Goal: Check status: Check status

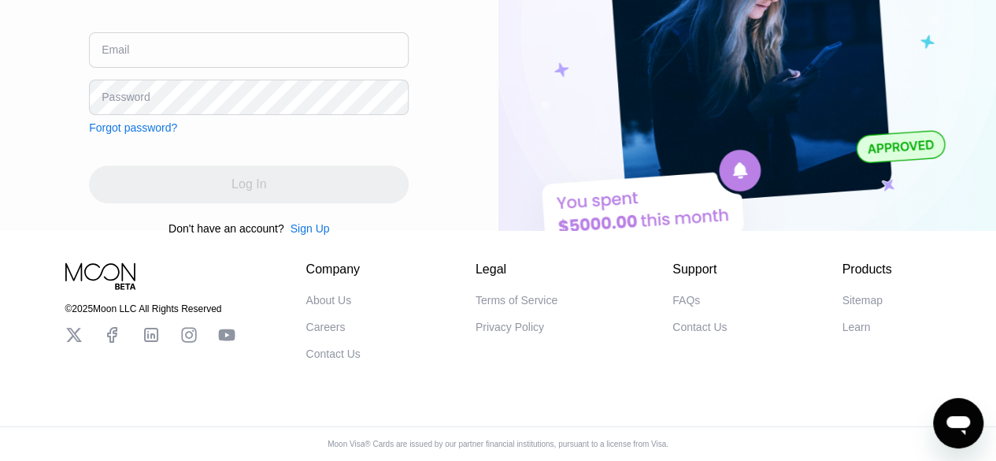
scroll to position [216, 0]
type input "[EMAIL_ADDRESS][DOMAIN_NAME]"
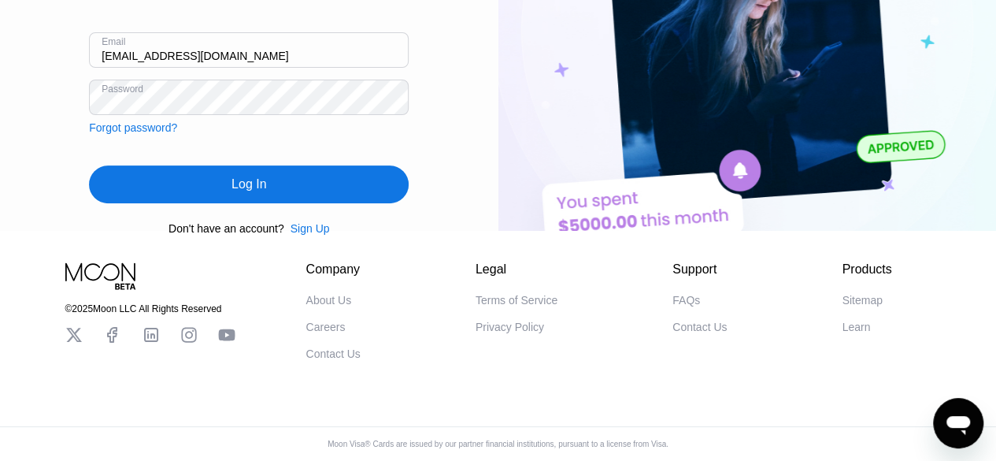
click at [260, 178] on div "Log In" at bounding box center [249, 184] width 320 height 38
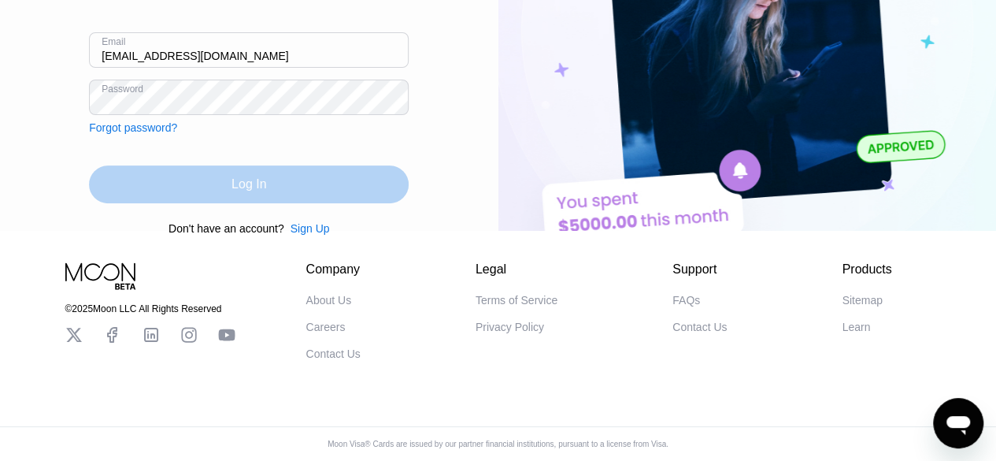
click at [260, 178] on div "Log In" at bounding box center [249, 184] width 35 height 16
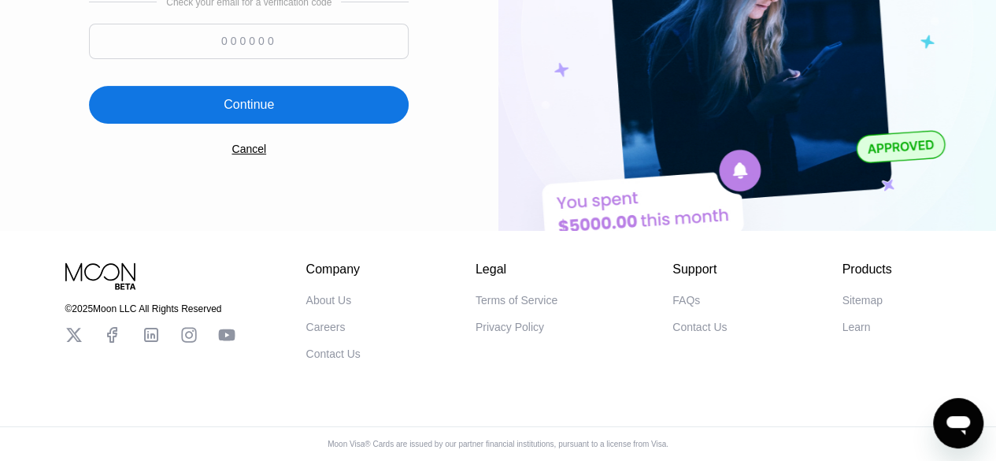
scroll to position [0, 0]
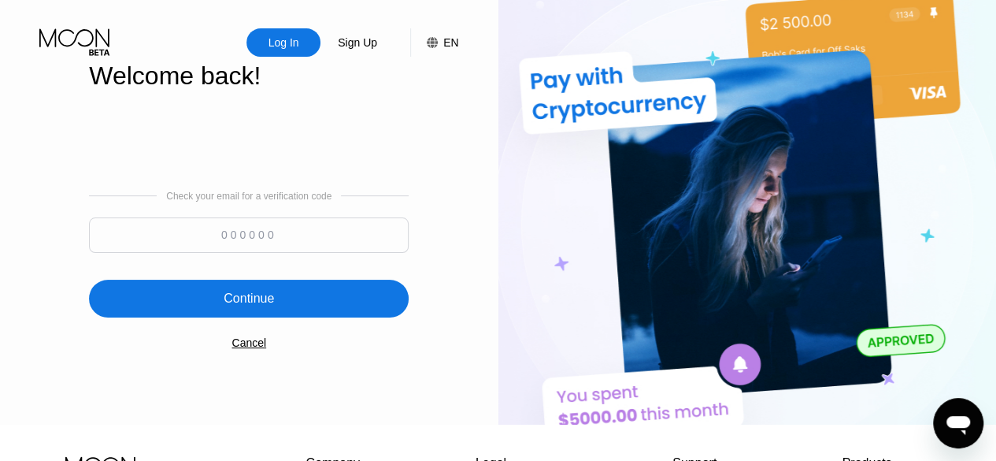
click at [222, 243] on input at bounding box center [249, 234] width 320 height 35
type input "101302"
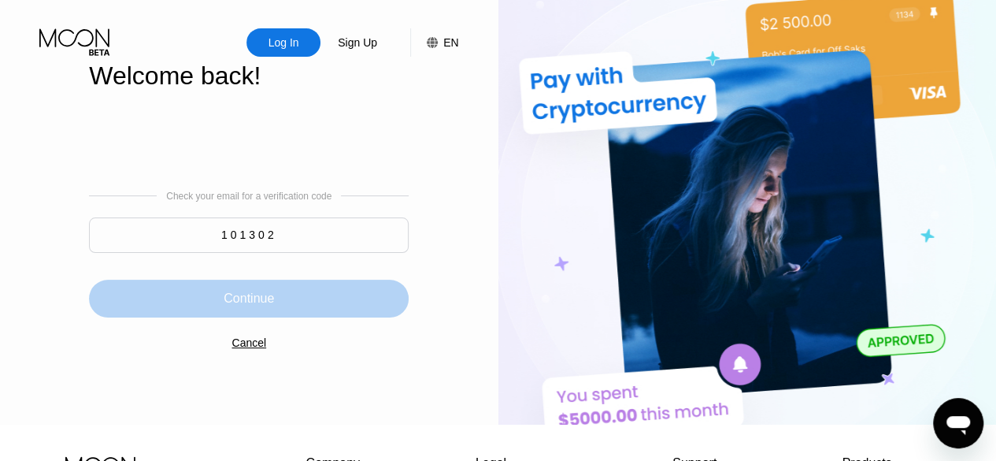
click at [290, 317] on div "Continue" at bounding box center [249, 299] width 320 height 38
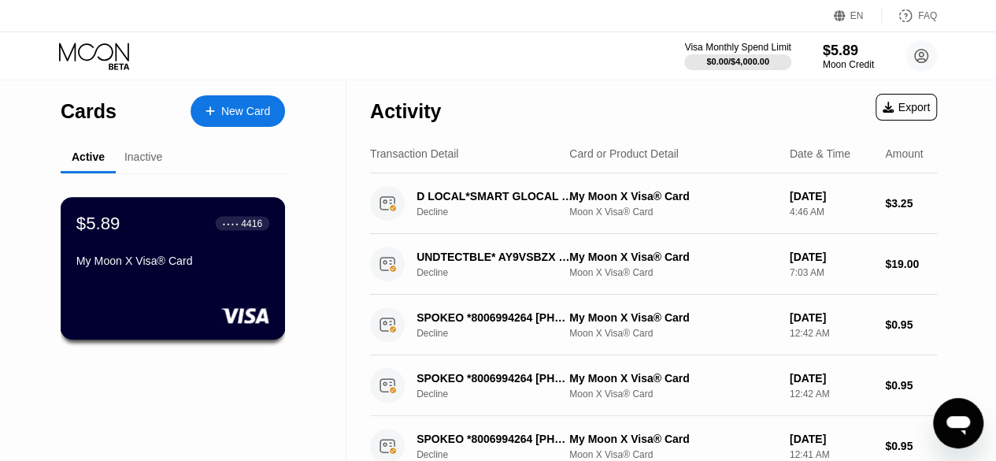
click at [213, 267] on div "My Moon X Visa® Card" at bounding box center [172, 260] width 193 height 13
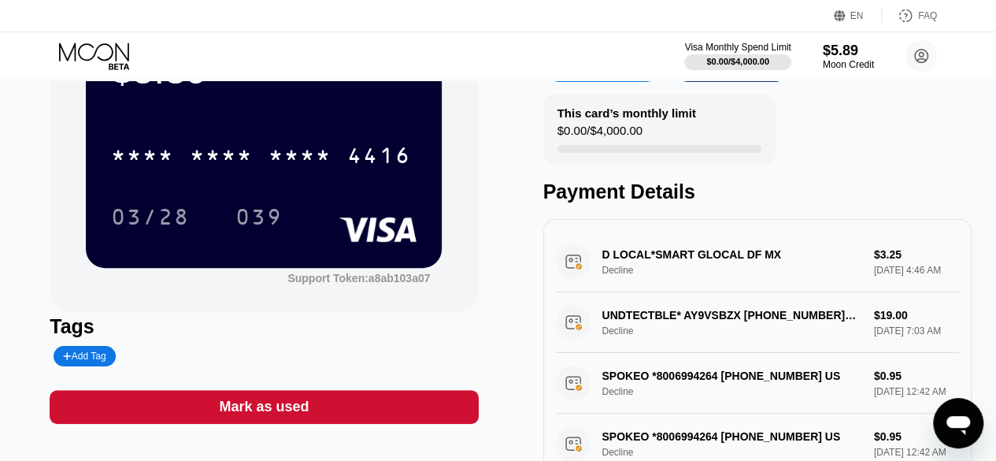
scroll to position [142, 0]
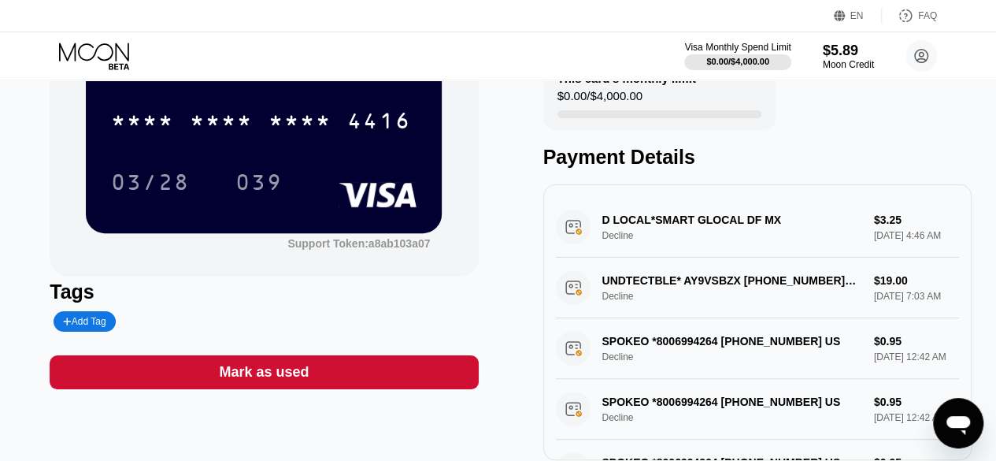
click at [713, 228] on div "D LOCAL*SMART GLOCAL DF MX Decline $3.25 [DATE] 4:46 AM" at bounding box center [757, 227] width 403 height 61
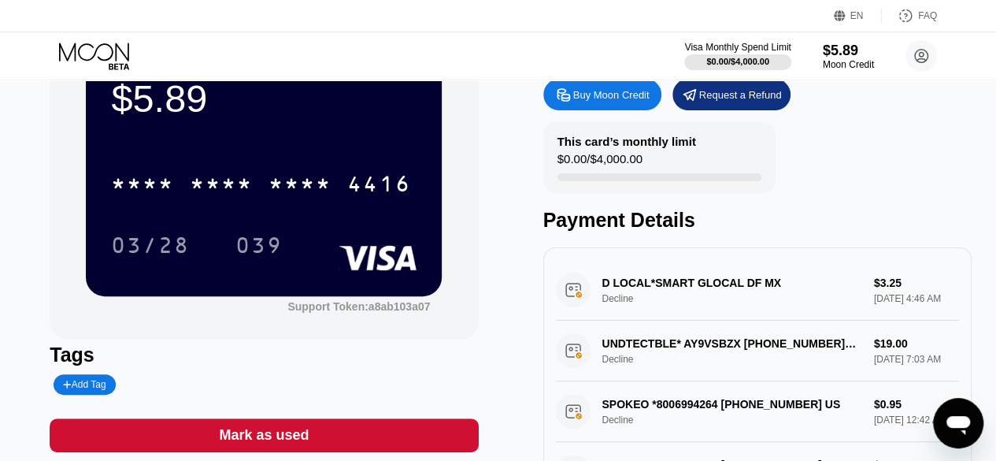
scroll to position [82, 0]
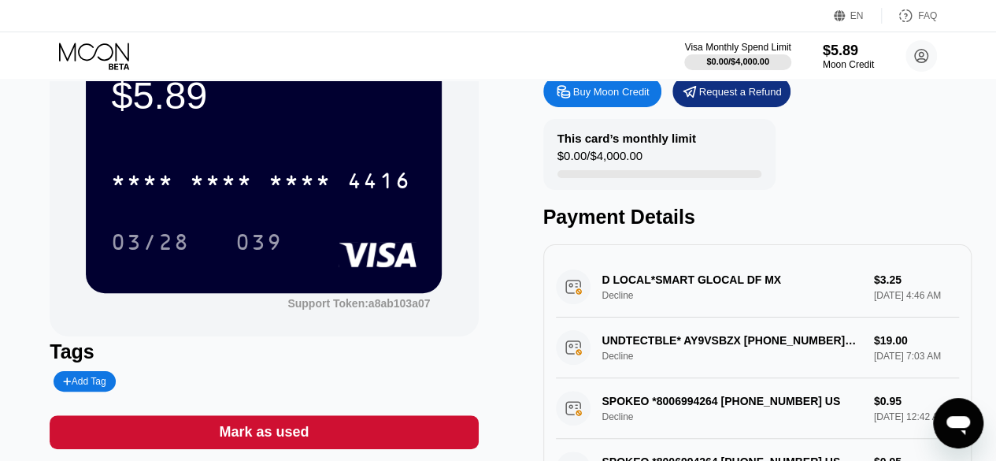
click at [717, 304] on div "D LOCAL*SMART GLOCAL DF MX Decline $3.25 [DATE] 4:46 AM" at bounding box center [757, 287] width 403 height 61
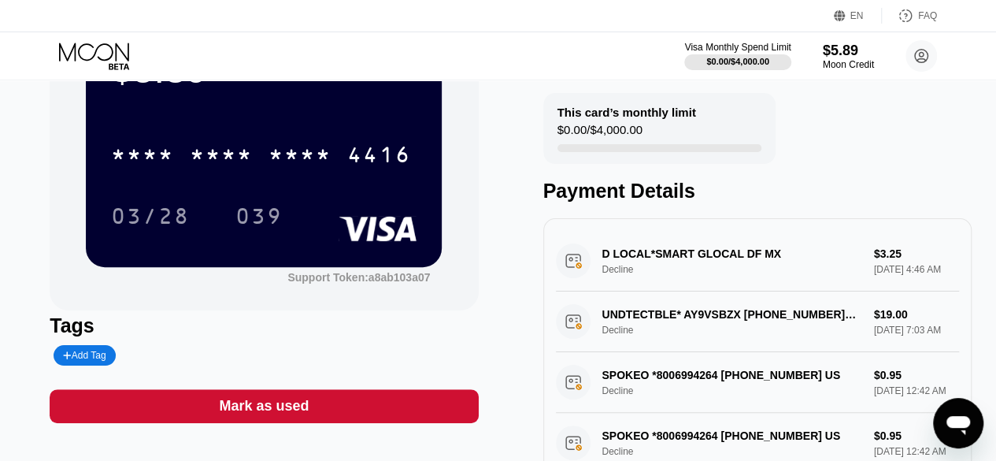
scroll to position [112, 0]
